Goal: Book appointment/travel/reservation

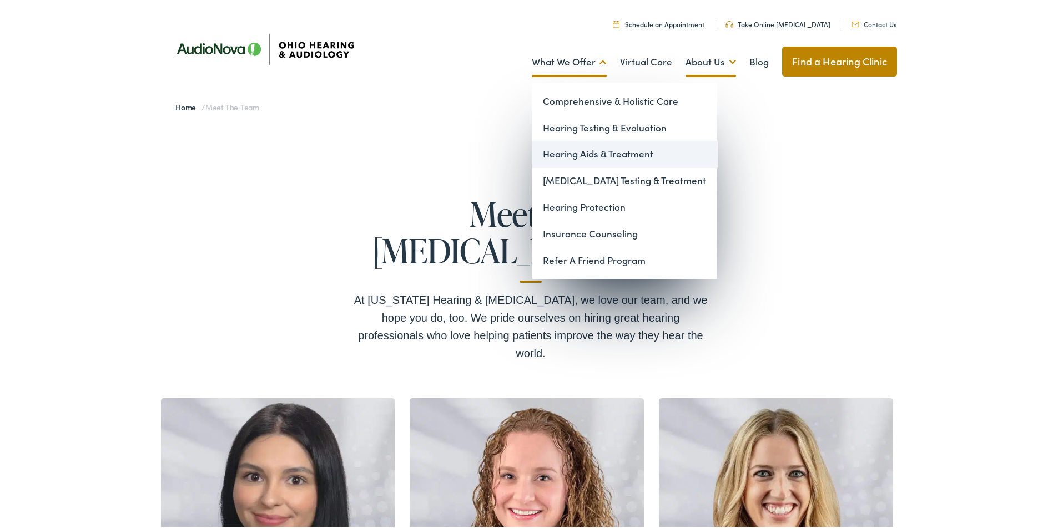
click at [570, 152] on link "Hearing Aids & Treatment" at bounding box center [624, 152] width 185 height 27
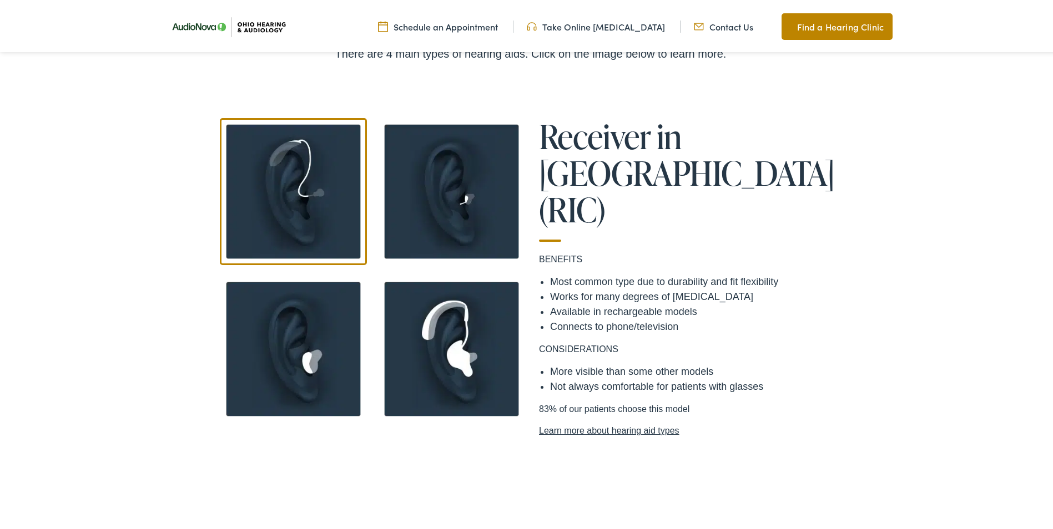
scroll to position [943, 0]
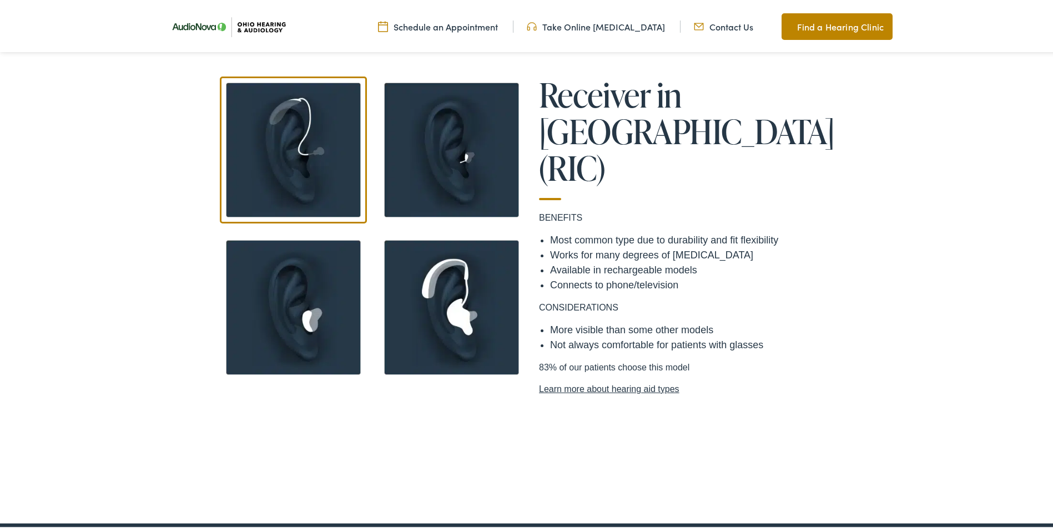
click at [607, 381] on link "Learn more about hearing aid types" at bounding box center [689, 387] width 300 height 13
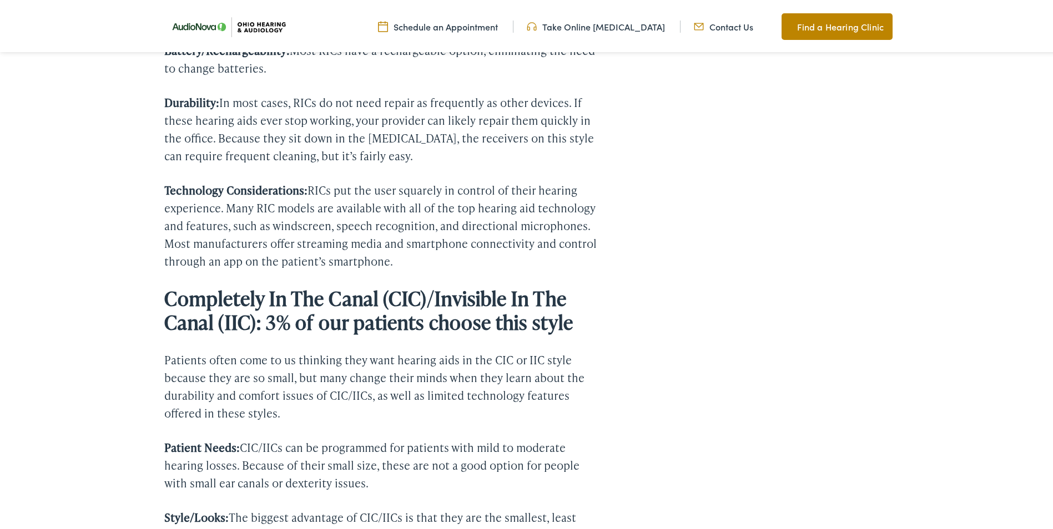
scroll to position [1387, 0]
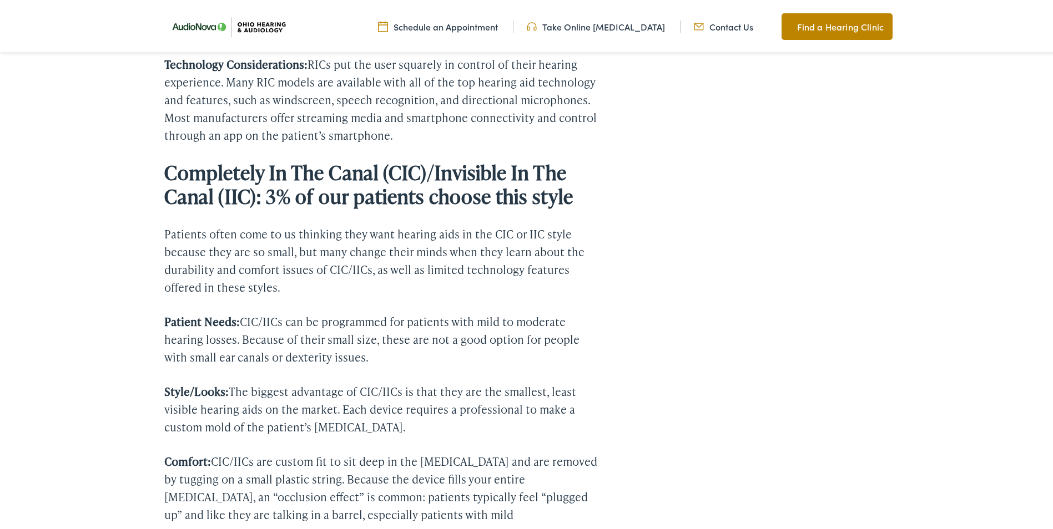
drag, startPoint x: 610, startPoint y: 309, endPoint x: 789, endPoint y: 411, distance: 205.8
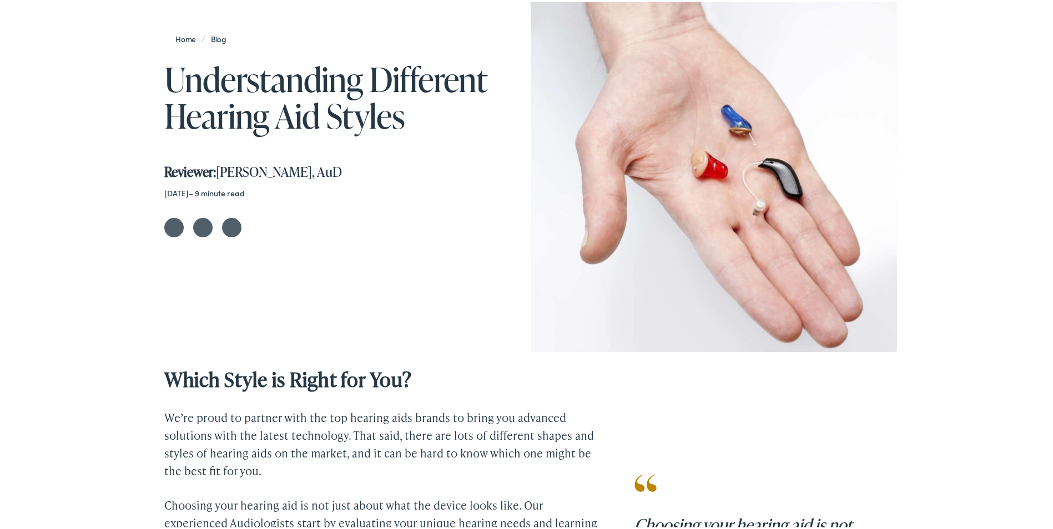
scroll to position [0, 0]
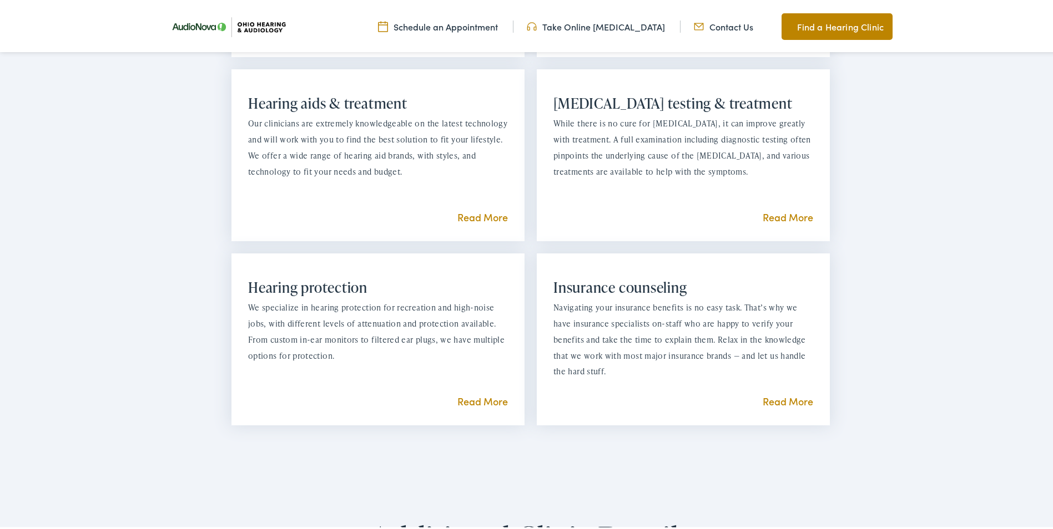
scroll to position [999, 0]
click at [474, 221] on link "Read More" at bounding box center [482, 215] width 50 height 14
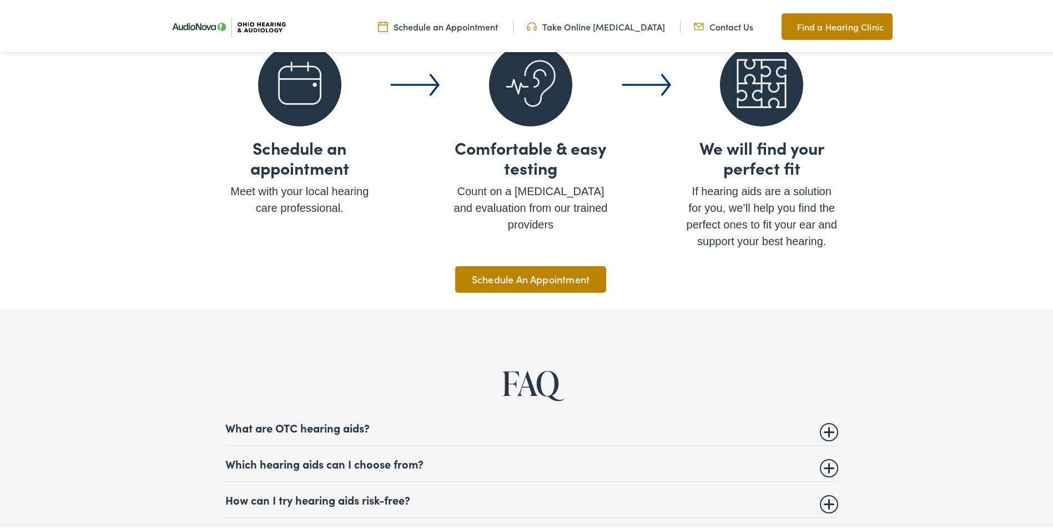
scroll to position [3995, 0]
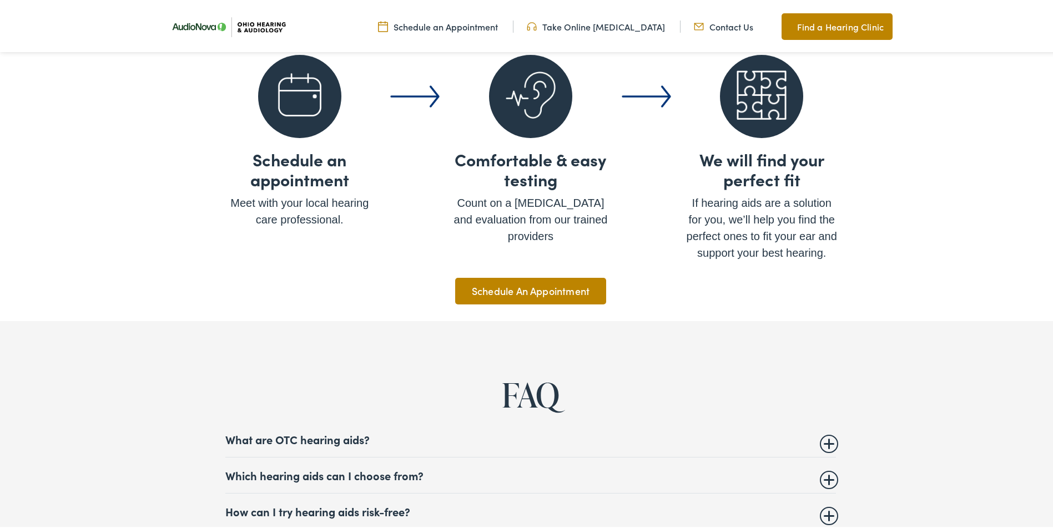
click at [511, 281] on link "Schedule An Appointment" at bounding box center [530, 289] width 151 height 27
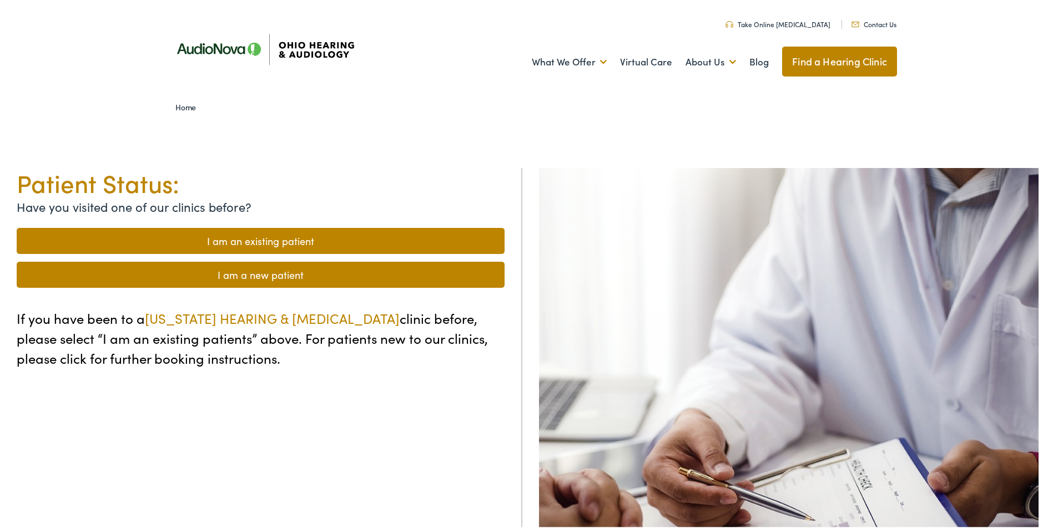
click at [366, 276] on link "I am a new patient" at bounding box center [261, 273] width 488 height 26
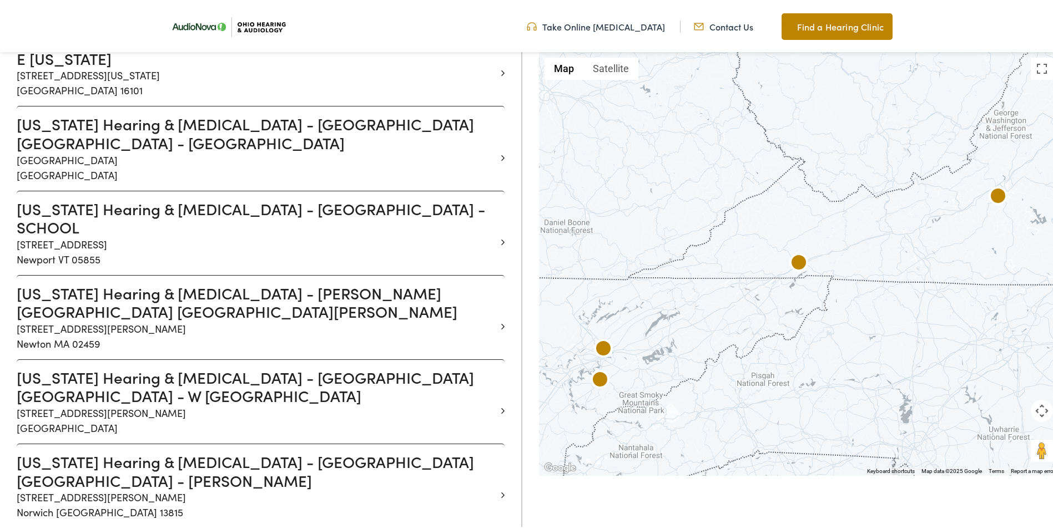
scroll to position [11819, 0]
